Goal: Task Accomplishment & Management: Use online tool/utility

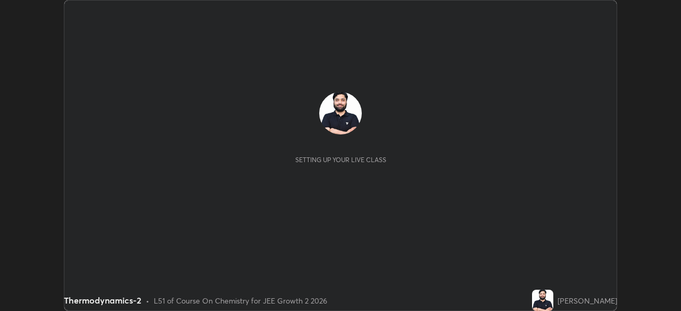
scroll to position [311, 681]
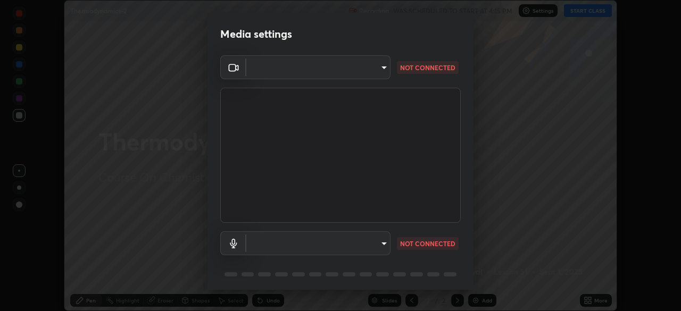
type input "192ca90c523cfdd937e4a0725d4108824b1e1e1832b9bb322643ae2a7bf66a5a"
type input "communications"
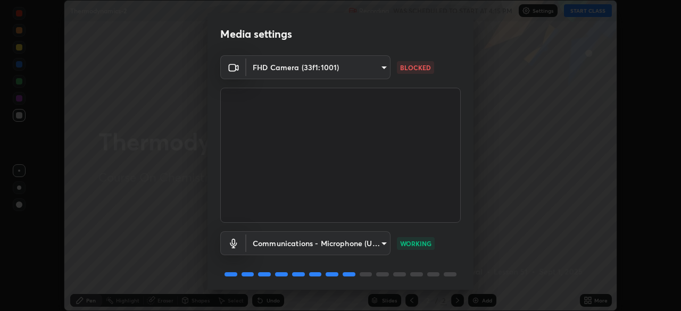
click at [378, 64] on body "Erase all Thermodynamics-2 Recording WAS SCHEDULED TO START AT 4:15 PM Settings…" at bounding box center [340, 155] width 681 height 311
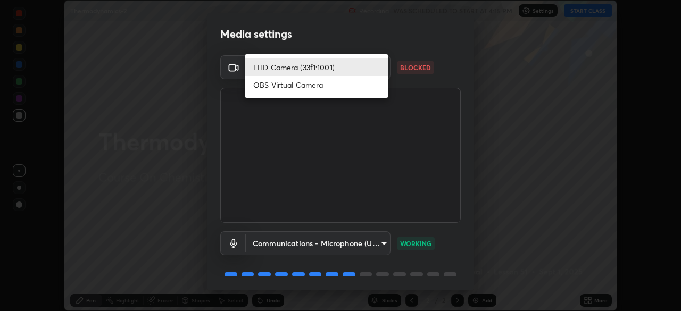
click at [319, 89] on li "OBS Virtual Camera" at bounding box center [317, 85] width 144 height 18
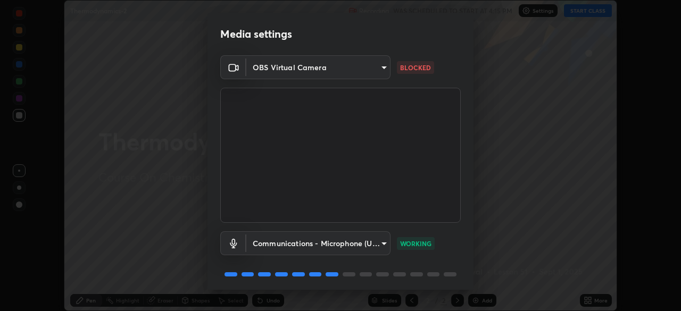
click at [320, 73] on body "Erase all Thermodynamics-2 Recording WAS SCHEDULED TO START AT 4:15 PM Settings…" at bounding box center [340, 155] width 681 height 311
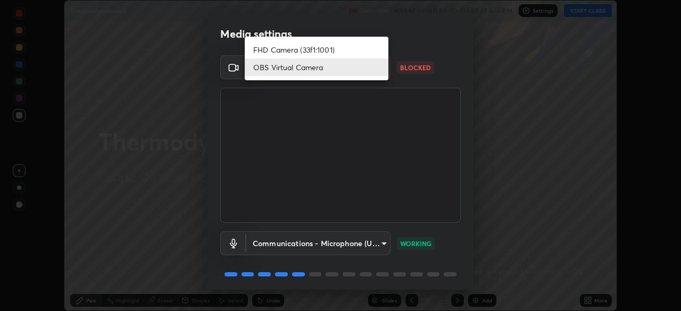
click at [306, 50] on li "FHD Camera (33f1:1001)" at bounding box center [317, 50] width 144 height 18
type input "192ca90c523cfdd937e4a0725d4108824b1e1e1832b9bb322643ae2a7bf66a5a"
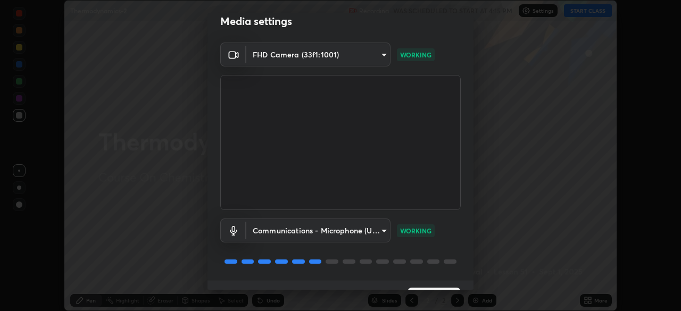
scroll to position [38, 0]
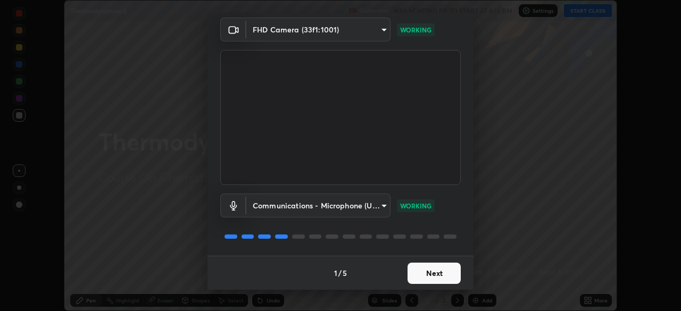
click at [431, 275] on button "Next" at bounding box center [434, 273] width 53 height 21
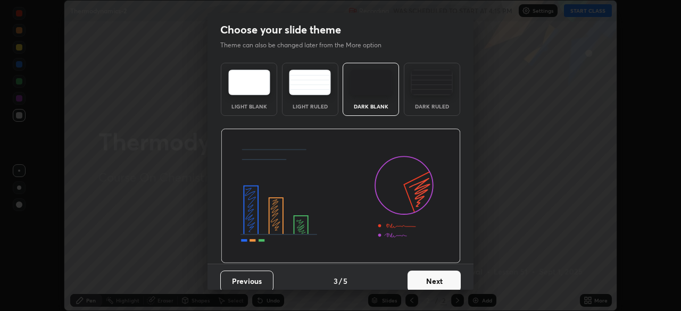
click at [432, 280] on button "Next" at bounding box center [434, 281] width 53 height 21
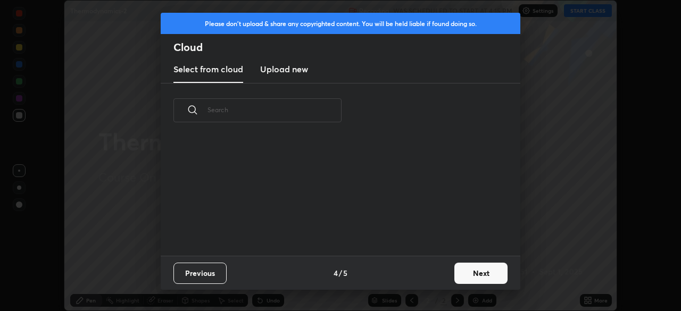
click at [479, 272] on button "Next" at bounding box center [481, 273] width 53 height 21
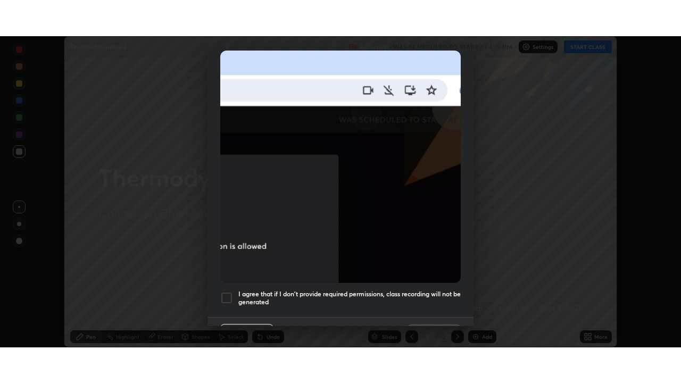
scroll to position [255, 0]
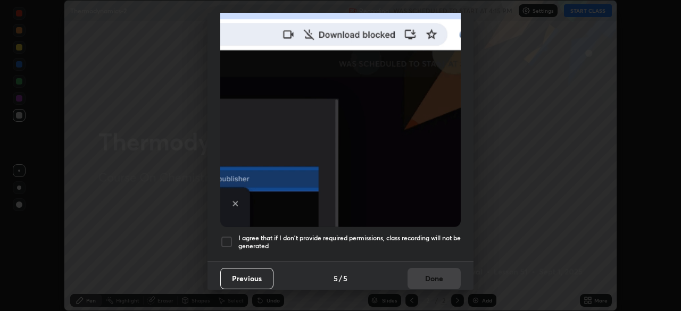
click at [367, 235] on h5 "I agree that if I don't provide required permissions, class recording will not …" at bounding box center [349, 242] width 222 height 17
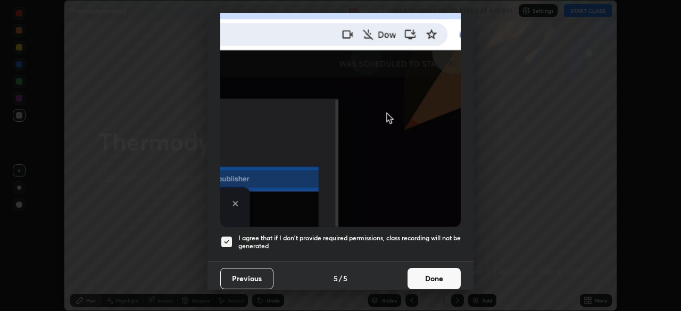
click at [418, 277] on button "Done" at bounding box center [434, 278] width 53 height 21
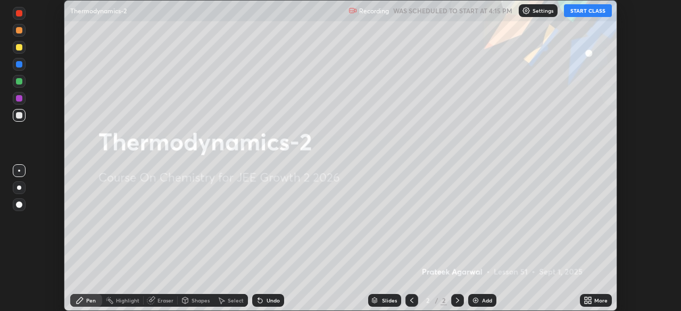
click at [584, 12] on button "START CLASS" at bounding box center [588, 10] width 48 height 13
click at [590, 302] on icon at bounding box center [590, 302] width 3 height 3
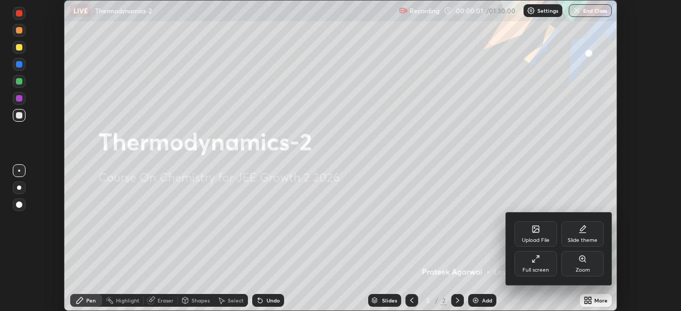
click at [539, 263] on icon at bounding box center [536, 259] width 9 height 9
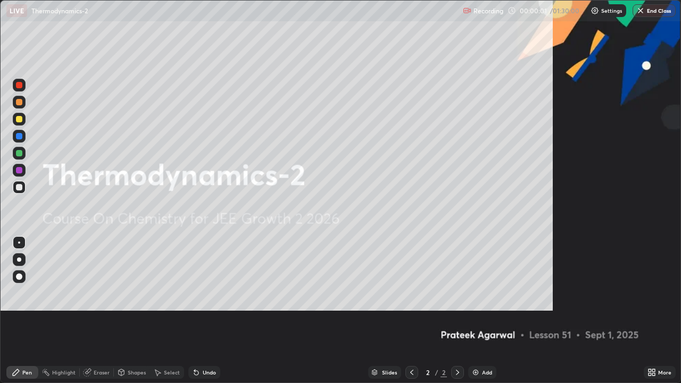
scroll to position [383, 681]
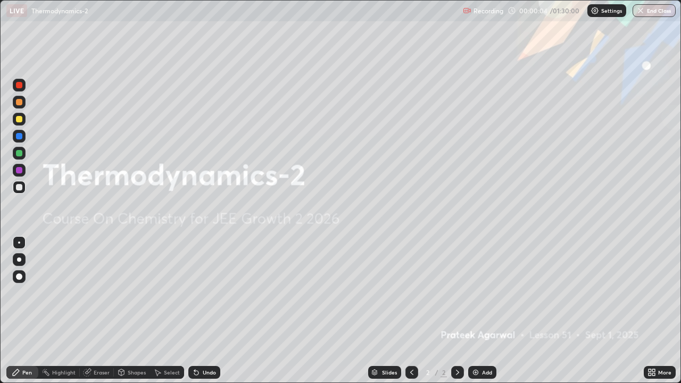
click at [479, 311] on img at bounding box center [476, 372] width 9 height 9
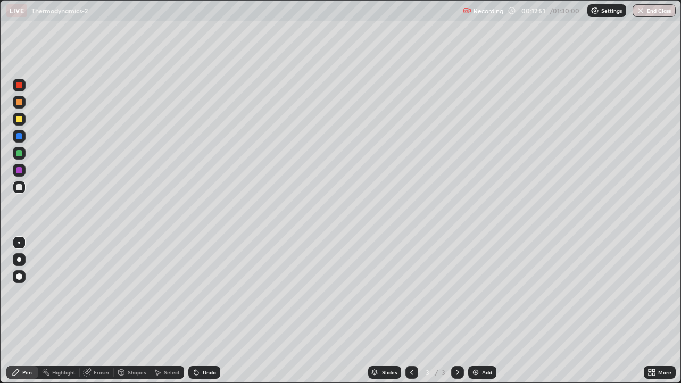
click at [132, 311] on div "Shapes" at bounding box center [137, 372] width 18 height 5
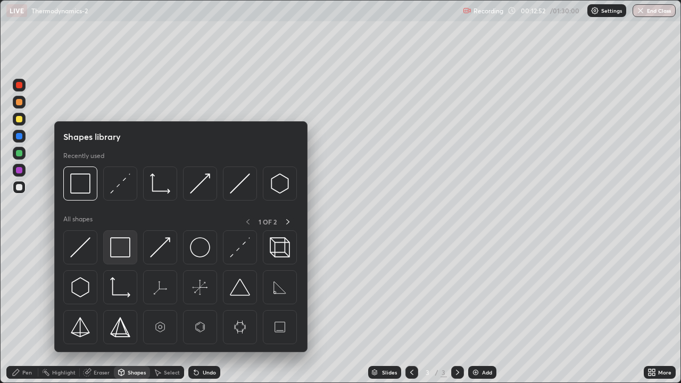
click at [123, 251] on img at bounding box center [120, 247] width 20 height 20
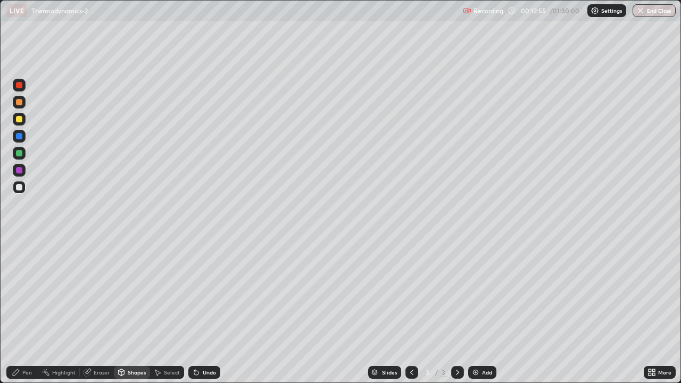
click at [31, 311] on div "Pen" at bounding box center [27, 372] width 10 height 5
click at [136, 311] on div "Shapes" at bounding box center [137, 372] width 18 height 5
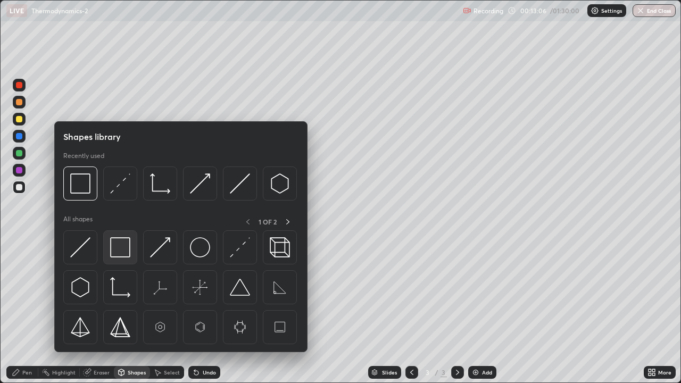
click at [123, 252] on img at bounding box center [120, 247] width 20 height 20
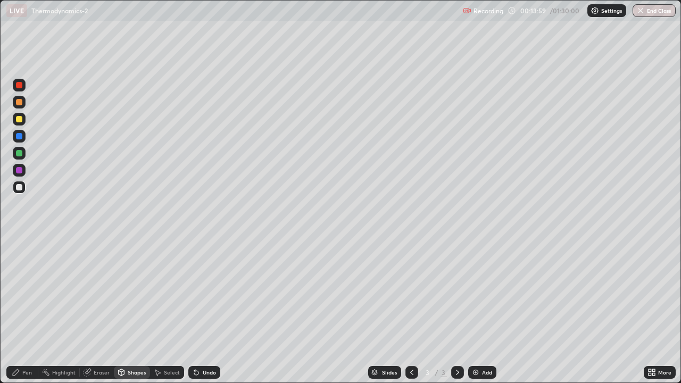
click at [203, 311] on div "Undo" at bounding box center [209, 372] width 13 height 5
click at [29, 311] on div "Pen" at bounding box center [27, 372] width 10 height 5
click at [208, 311] on div "Undo" at bounding box center [209, 372] width 13 height 5
click at [205, 311] on div "Undo" at bounding box center [209, 372] width 13 height 5
click at [480, 311] on div "Add" at bounding box center [482, 372] width 28 height 13
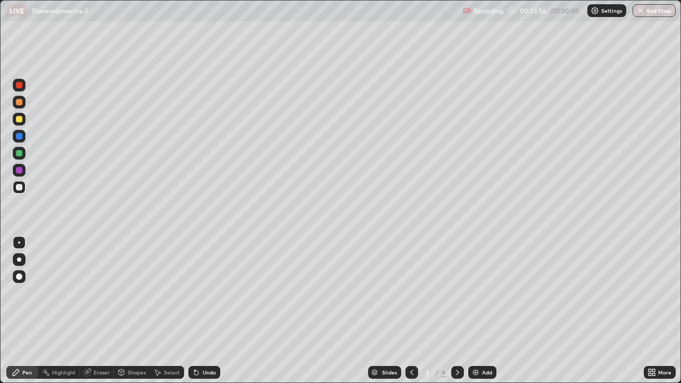
click at [131, 311] on div "Shapes" at bounding box center [137, 372] width 18 height 5
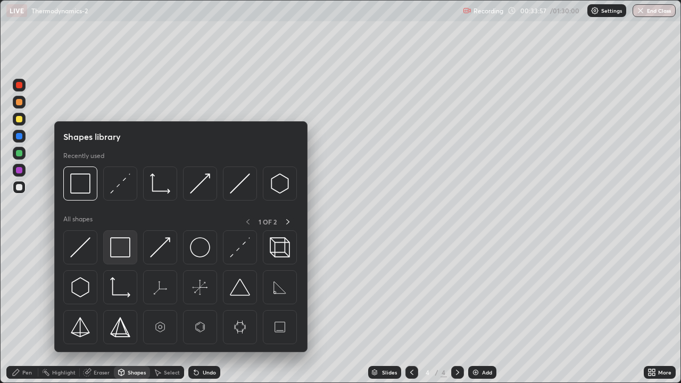
click at [123, 252] on img at bounding box center [120, 247] width 20 height 20
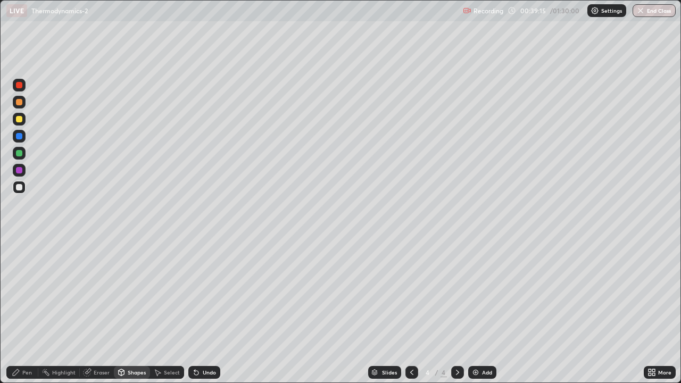
click at [203, 311] on div "Undo" at bounding box center [209, 372] width 13 height 5
click at [31, 311] on div "Pen" at bounding box center [22, 372] width 32 height 13
click at [209, 311] on div "Undo" at bounding box center [209, 372] width 13 height 5
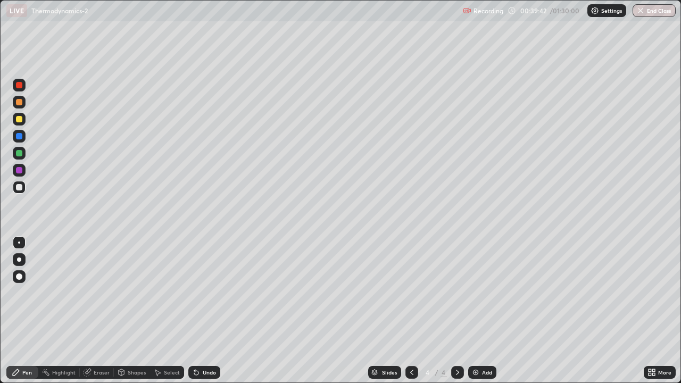
click at [209, 311] on div "Undo" at bounding box center [209, 372] width 13 height 5
click at [488, 311] on div "Add" at bounding box center [487, 372] width 10 height 5
click at [133, 311] on div "Shapes" at bounding box center [132, 372] width 36 height 13
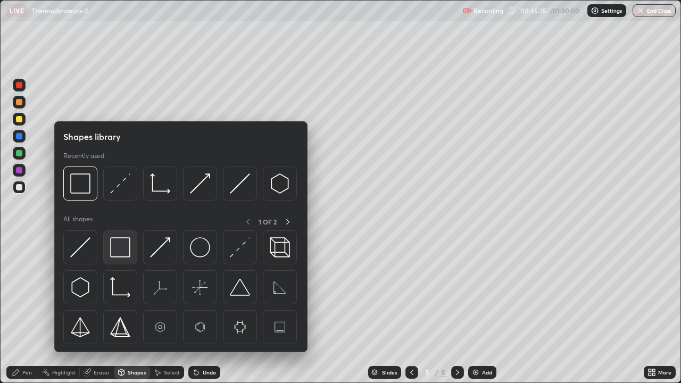
click at [125, 252] on img at bounding box center [120, 247] width 20 height 20
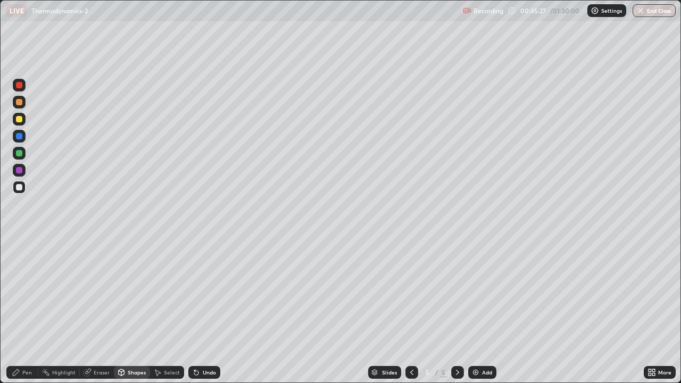
click at [27, 311] on div "Pen" at bounding box center [27, 372] width 10 height 5
click at [209, 311] on div "Undo" at bounding box center [209, 372] width 13 height 5
click at [133, 311] on div "Shapes" at bounding box center [132, 372] width 36 height 13
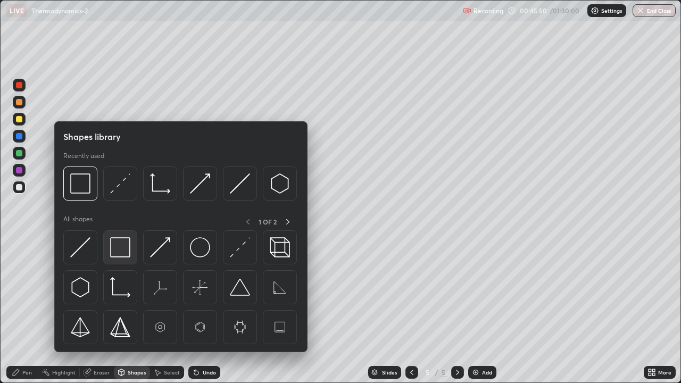
click at [125, 252] on img at bounding box center [120, 247] width 20 height 20
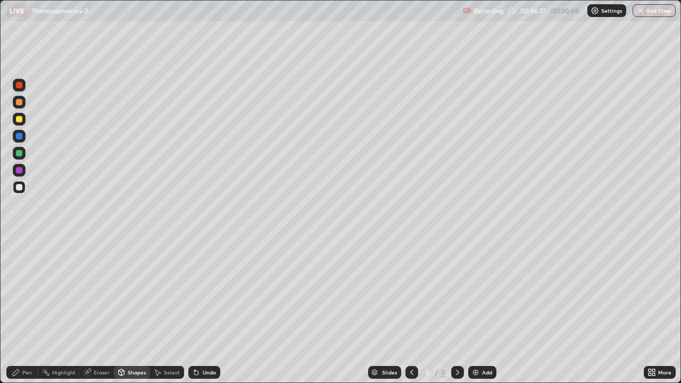
click at [204, 311] on div "Undo" at bounding box center [209, 372] width 13 height 5
click at [32, 311] on div "Pen" at bounding box center [22, 372] width 32 height 13
click at [483, 311] on div "Add" at bounding box center [487, 372] width 10 height 5
click at [207, 311] on div "Undo" at bounding box center [209, 372] width 13 height 5
click at [134, 311] on div "Shapes" at bounding box center [137, 372] width 18 height 5
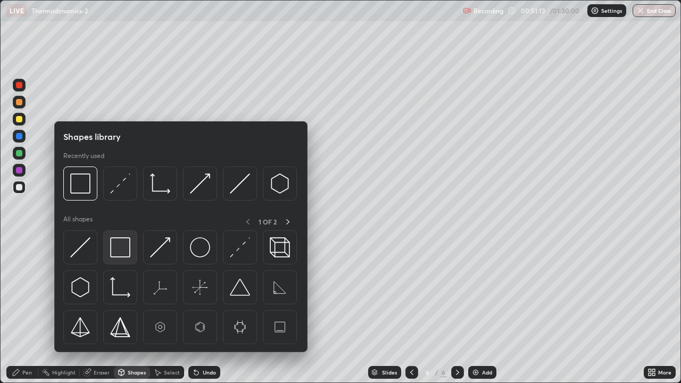
click at [125, 248] on img at bounding box center [120, 247] width 20 height 20
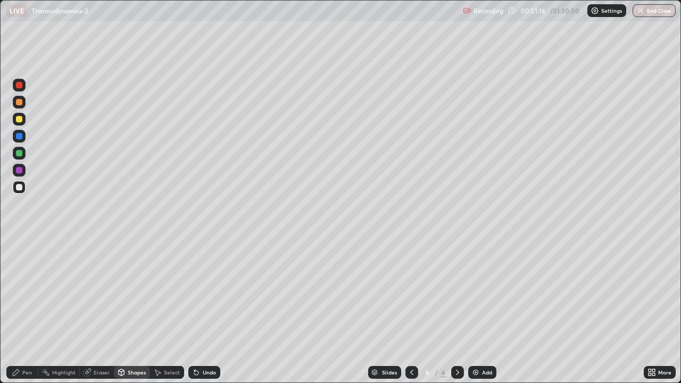
click at [29, 311] on div "Pen" at bounding box center [27, 372] width 10 height 5
click at [214, 311] on div "Undo" at bounding box center [209, 372] width 13 height 5
click at [210, 311] on div "Undo" at bounding box center [204, 372] width 32 height 13
click at [491, 311] on div "Add" at bounding box center [487, 372] width 10 height 5
click at [135, 311] on div "Shapes" at bounding box center [137, 372] width 18 height 5
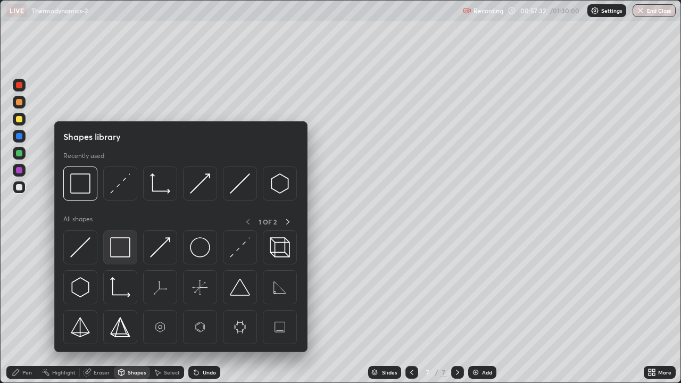
click at [126, 247] on img at bounding box center [120, 247] width 20 height 20
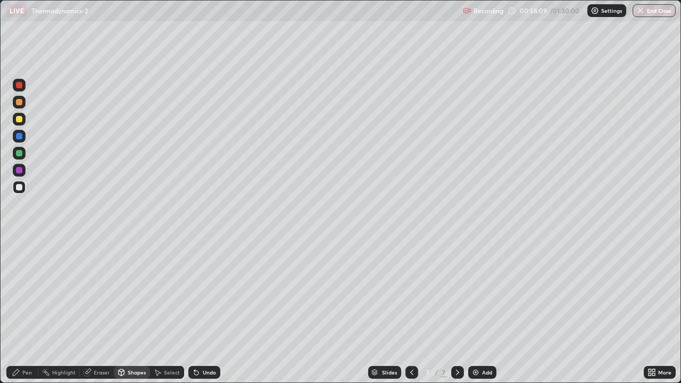
click at [24, 311] on div "Pen" at bounding box center [27, 372] width 10 height 5
click at [138, 311] on div "Shapes" at bounding box center [137, 372] width 18 height 5
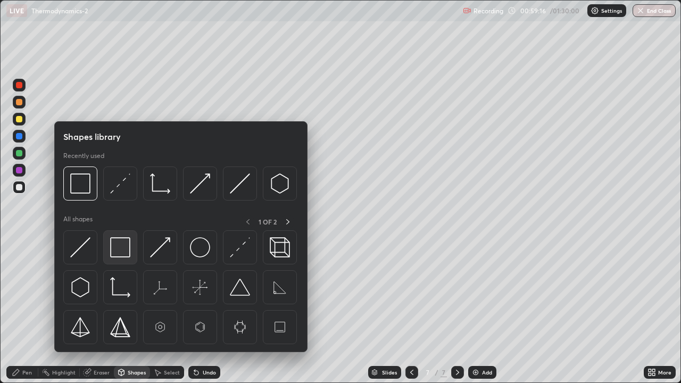
click at [124, 248] on img at bounding box center [120, 247] width 20 height 20
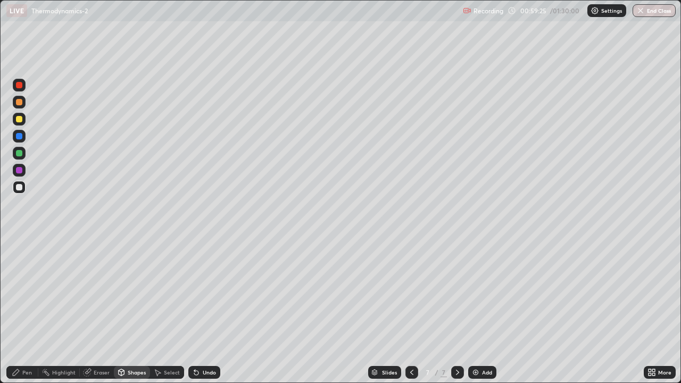
click at [30, 311] on div "Pen" at bounding box center [22, 372] width 32 height 13
click at [125, 311] on icon at bounding box center [121, 372] width 9 height 9
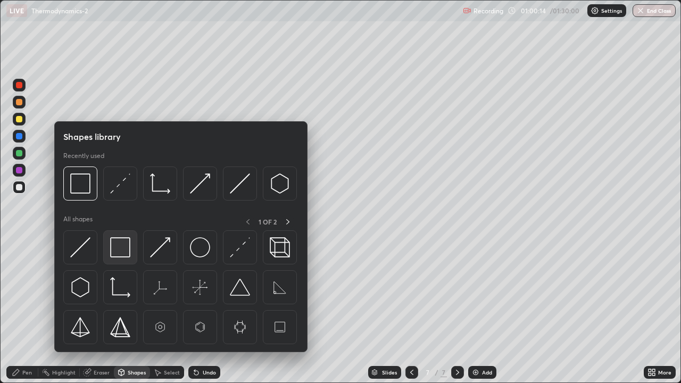
click at [122, 248] on img at bounding box center [120, 247] width 20 height 20
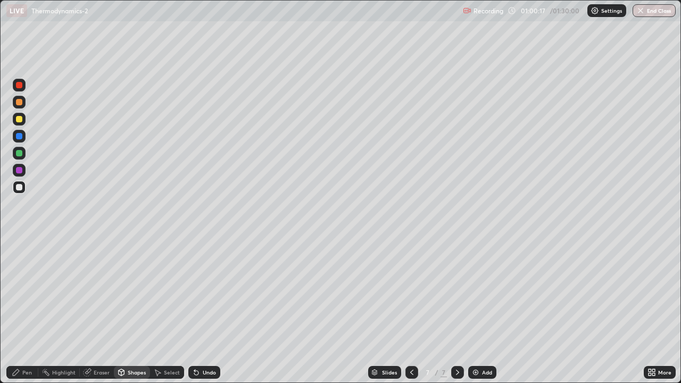
click at [31, 311] on div "Pen" at bounding box center [27, 372] width 10 height 5
click at [203, 311] on div "Undo" at bounding box center [209, 372] width 13 height 5
click at [201, 311] on div "Undo" at bounding box center [204, 372] width 32 height 13
click at [202, 311] on div "Undo" at bounding box center [204, 372] width 32 height 13
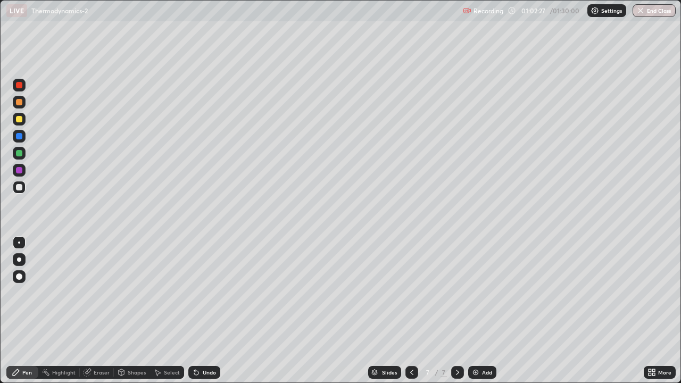
click at [654, 311] on icon at bounding box center [654, 374] width 3 height 3
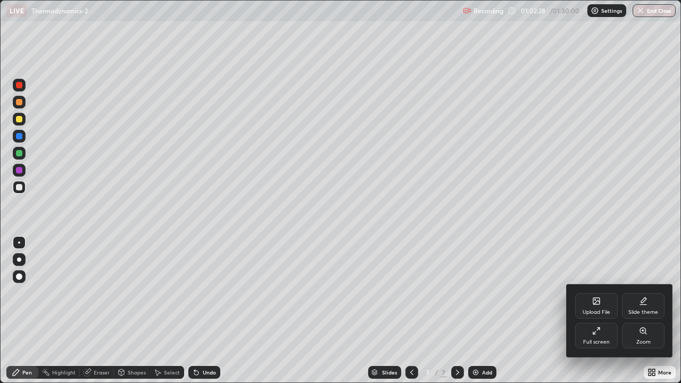
click at [596, 308] on div "Upload File" at bounding box center [596, 306] width 43 height 26
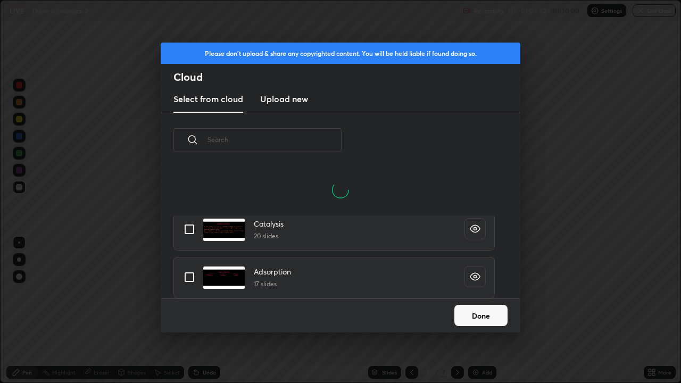
scroll to position [6701, 0]
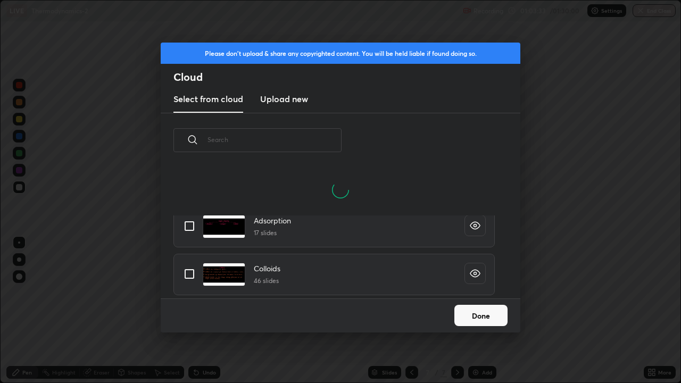
click at [422, 241] on div "Adsorption 17 slides" at bounding box center [334, 227] width 321 height 42
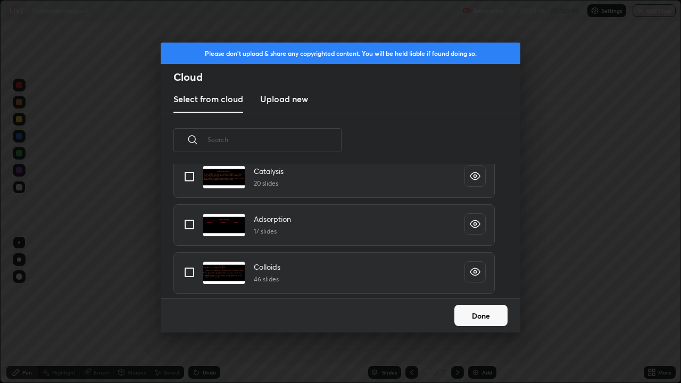
scroll to position [7490, 0]
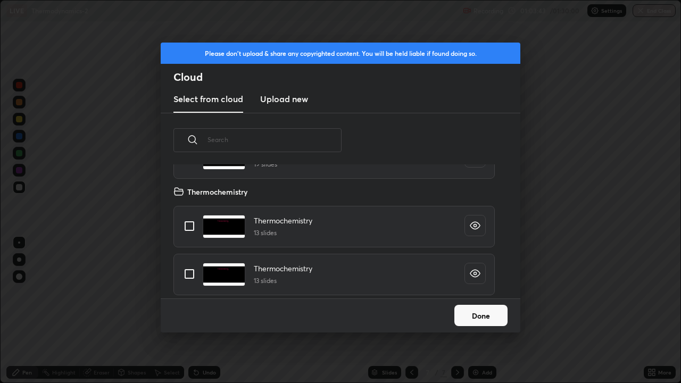
click at [190, 228] on input "grid" at bounding box center [189, 226] width 22 height 22
checkbox input "true"
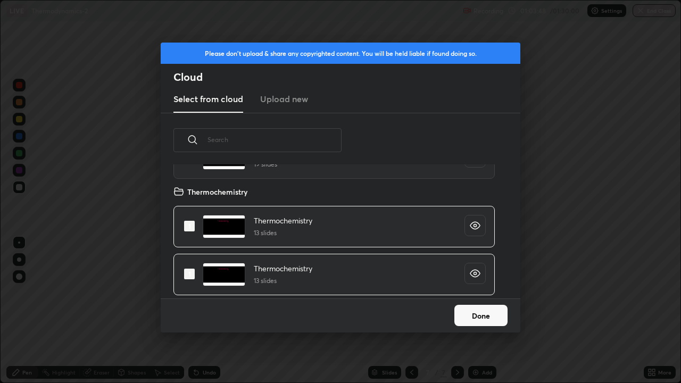
click at [469, 311] on button "Done" at bounding box center [481, 315] width 53 height 21
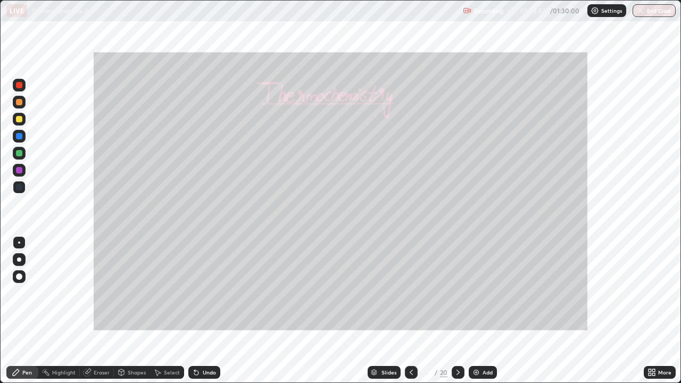
click at [385, 311] on div "Slides" at bounding box center [389, 372] width 15 height 5
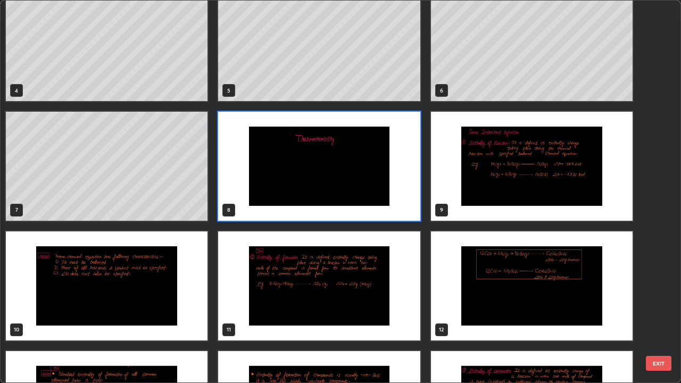
scroll to position [134, 0]
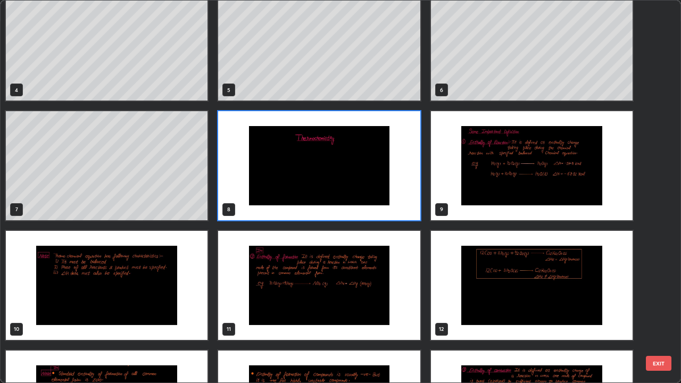
click at [332, 177] on img "grid" at bounding box center [319, 165] width 202 height 109
click at [332, 178] on img "grid" at bounding box center [319, 165] width 202 height 109
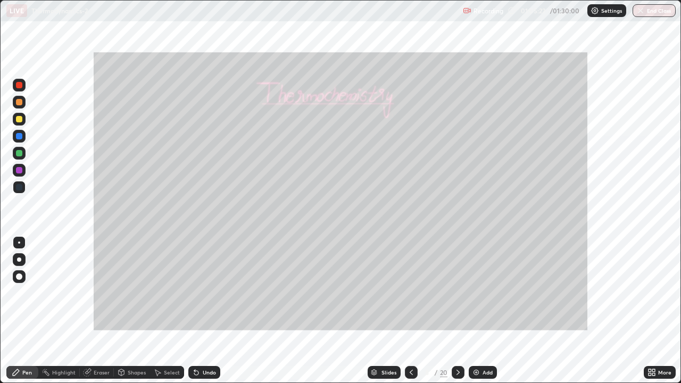
click at [457, 311] on icon at bounding box center [458, 372] width 9 height 9
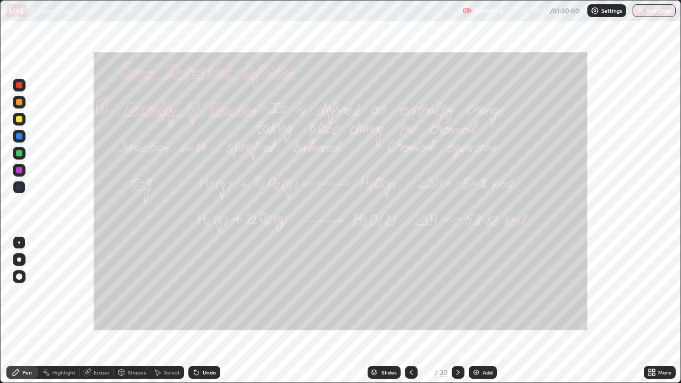
click at [21, 87] on div at bounding box center [19, 85] width 6 height 6
click at [67, 311] on div "Highlight" at bounding box center [63, 372] width 23 height 5
click at [457, 311] on icon at bounding box center [458, 372] width 9 height 9
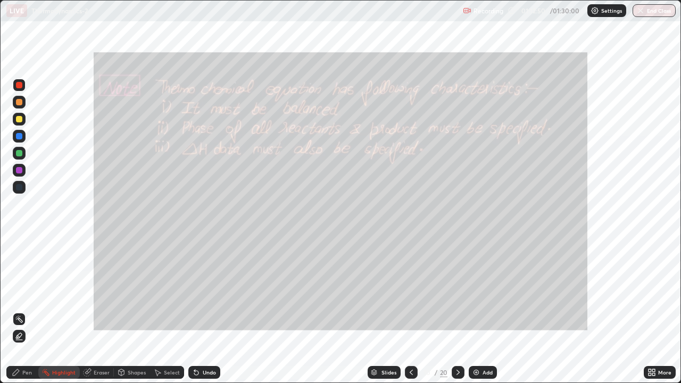
click at [461, 311] on icon at bounding box center [458, 372] width 9 height 9
click at [459, 311] on icon at bounding box center [458, 372] width 9 height 9
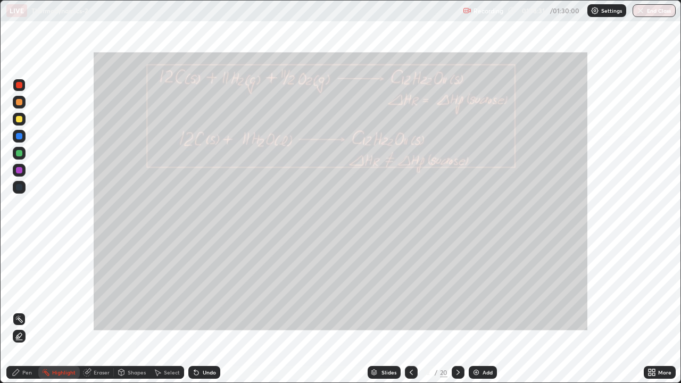
click at [457, 311] on icon at bounding box center [458, 372] width 9 height 9
click at [411, 311] on div at bounding box center [411, 372] width 13 height 13
click at [457, 311] on icon at bounding box center [458, 372] width 9 height 9
click at [460, 311] on div at bounding box center [458, 372] width 13 height 21
click at [410, 311] on icon at bounding box center [411, 372] width 9 height 9
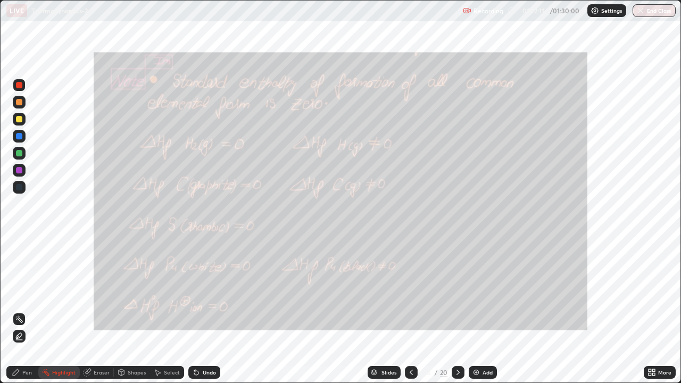
click at [457, 311] on icon at bounding box center [458, 372] width 3 height 5
click at [457, 311] on icon at bounding box center [458, 372] width 9 height 9
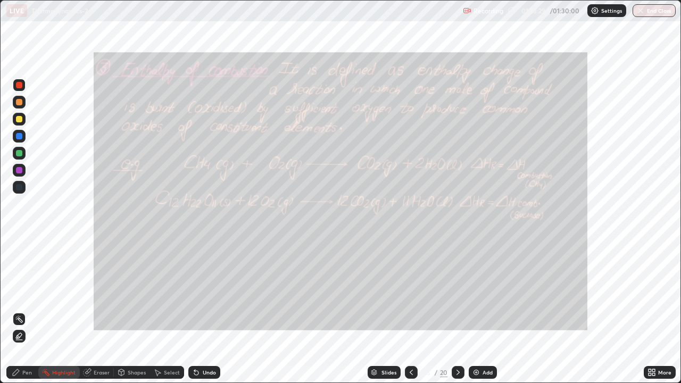
click at [463, 311] on div at bounding box center [458, 372] width 13 height 13
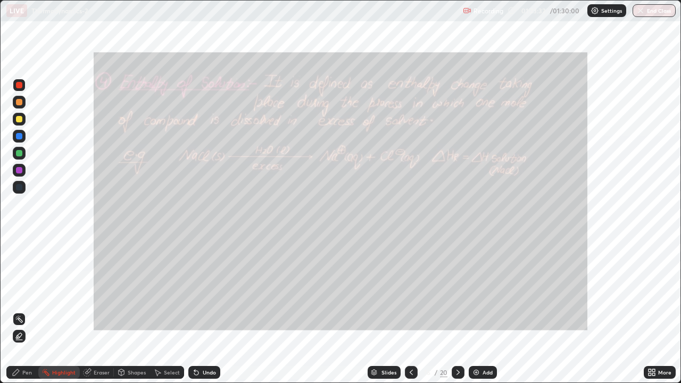
click at [457, 311] on icon at bounding box center [458, 372] width 9 height 9
click at [459, 311] on icon at bounding box center [458, 372] width 9 height 9
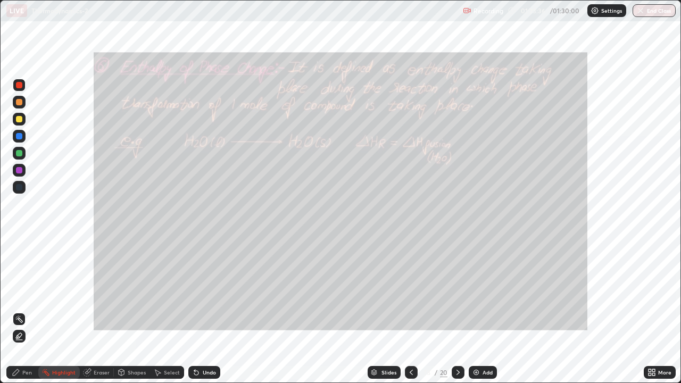
click at [457, 311] on icon at bounding box center [458, 372] width 9 height 9
click at [460, 311] on div at bounding box center [458, 372] width 13 height 13
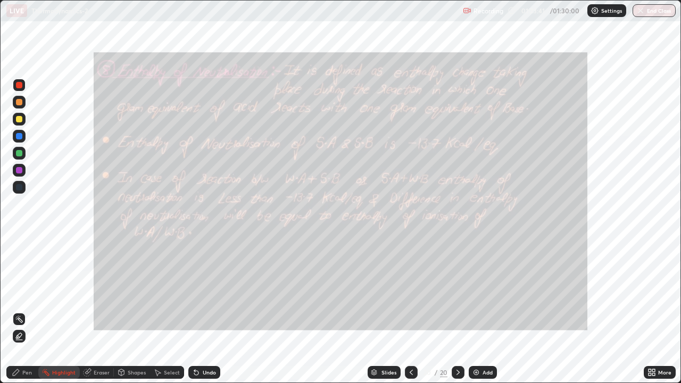
click at [458, 311] on icon at bounding box center [458, 372] width 9 height 9
click at [457, 311] on icon at bounding box center [458, 372] width 3 height 5
click at [648, 12] on button "End Class" at bounding box center [654, 10] width 43 height 13
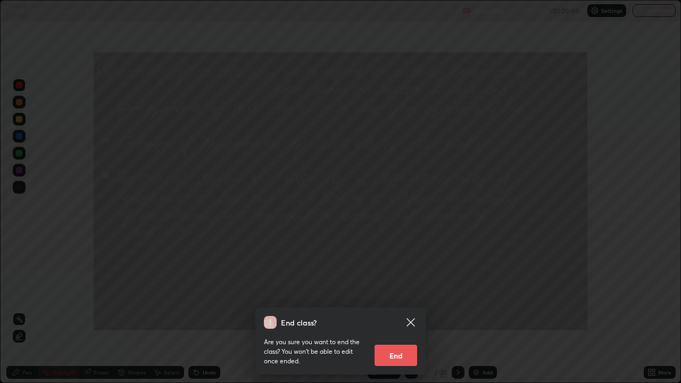
click at [406, 311] on button "End" at bounding box center [396, 355] width 43 height 21
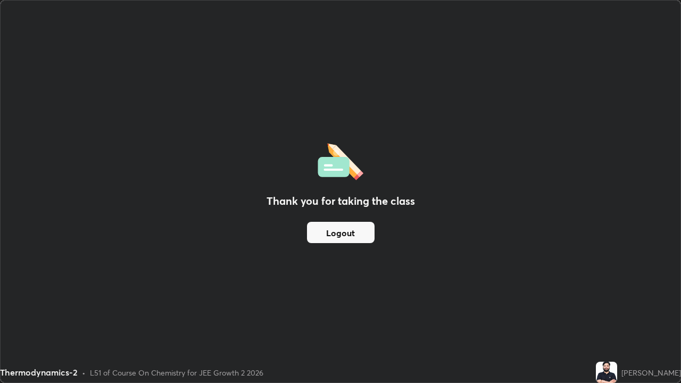
click at [359, 234] on button "Logout" at bounding box center [341, 232] width 68 height 21
